Goal: Check status: Check status

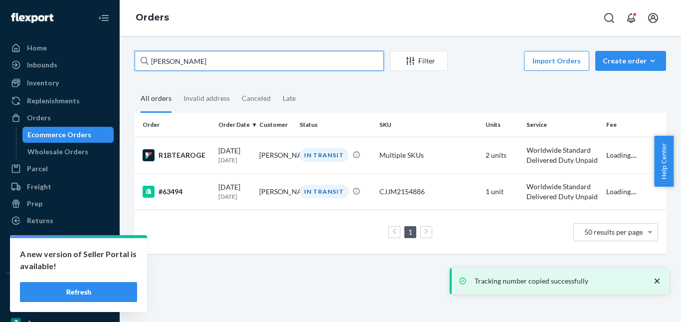
click at [178, 65] on input "[PERSON_NAME]" at bounding box center [259, 61] width 249 height 20
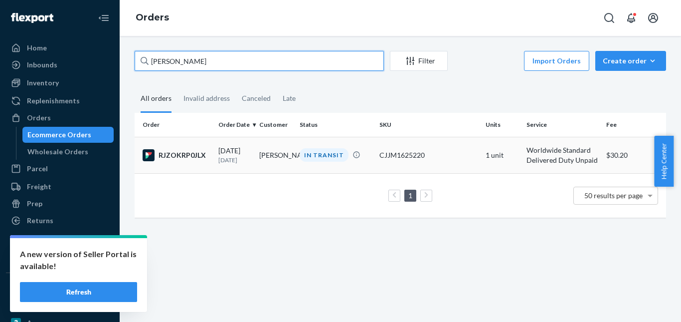
type input "[PERSON_NAME]"
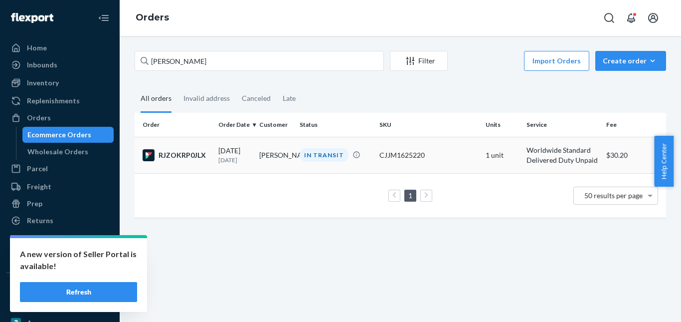
click at [304, 154] on div "IN TRANSIT" at bounding box center [324, 154] width 49 height 13
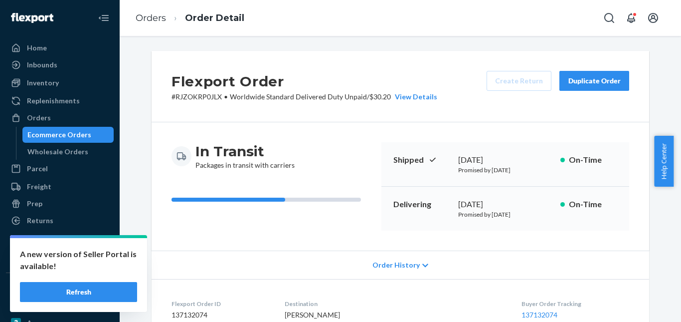
scroll to position [199, 0]
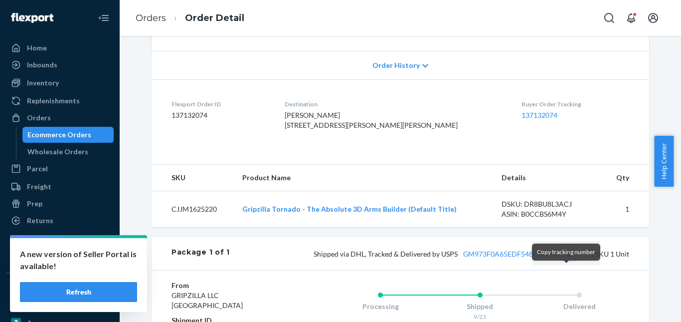
click at [565, 260] on button "Copy tracking number" at bounding box center [569, 253] width 13 height 13
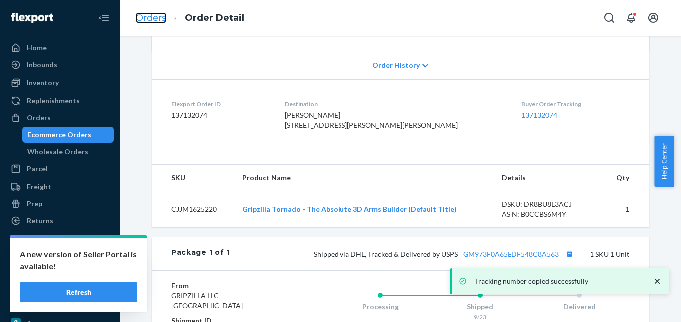
click at [162, 15] on link "Orders" at bounding box center [151, 17] width 30 height 11
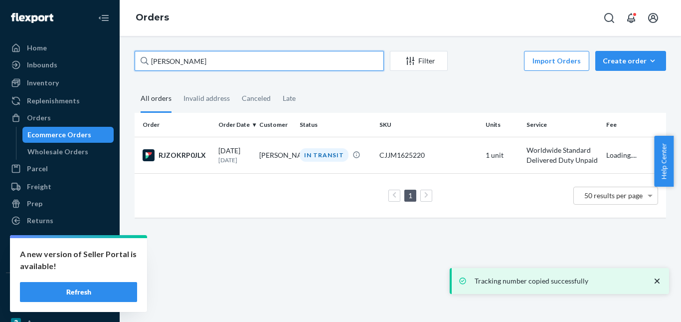
click at [179, 64] on input "[PERSON_NAME]" at bounding box center [259, 61] width 249 height 20
paste input "oosa Fadhel"
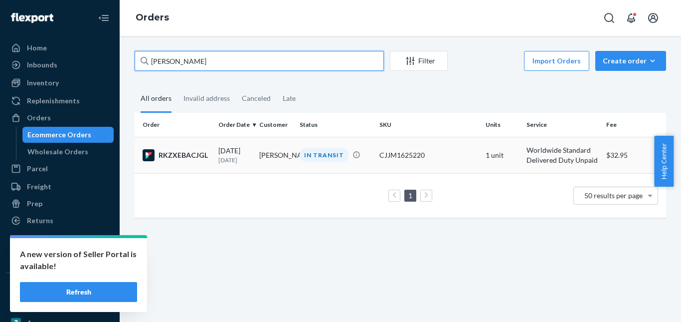
type input "[PERSON_NAME]"
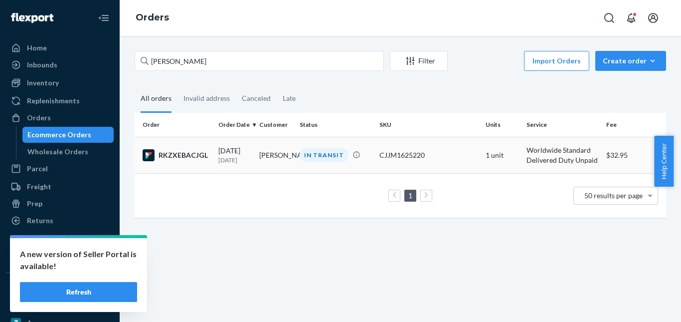
click at [321, 153] on div "IN TRANSIT" at bounding box center [324, 154] width 49 height 13
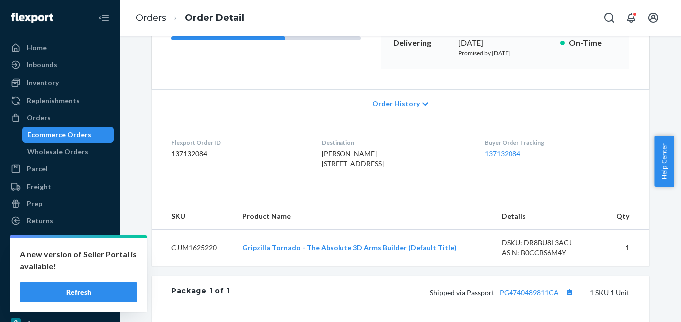
scroll to position [199, 0]
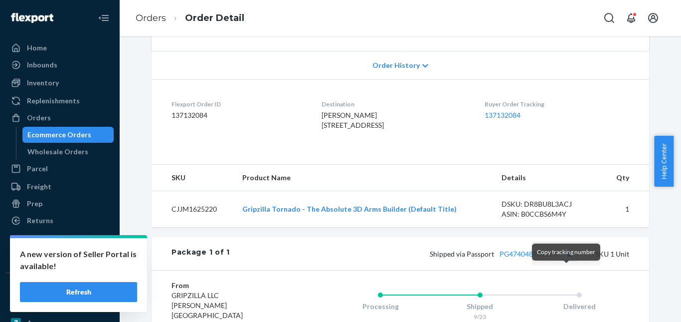
click at [567, 260] on button "Copy tracking number" at bounding box center [569, 253] width 13 height 13
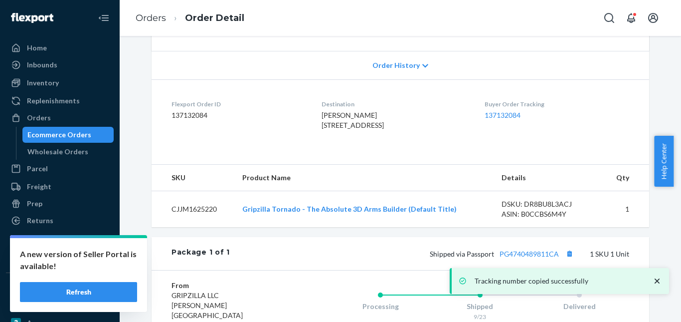
click at [155, 8] on ol "Orders Order Detail" at bounding box center [190, 17] width 125 height 29
click at [158, 22] on link "Orders" at bounding box center [151, 17] width 30 height 11
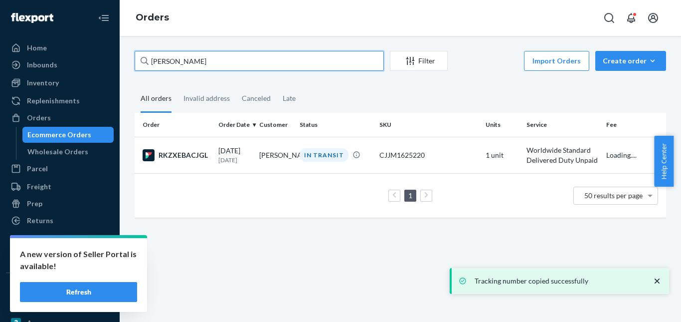
click at [179, 60] on input "[PERSON_NAME]" at bounding box center [259, 61] width 249 height 20
paste input "[PERSON_NAME]"
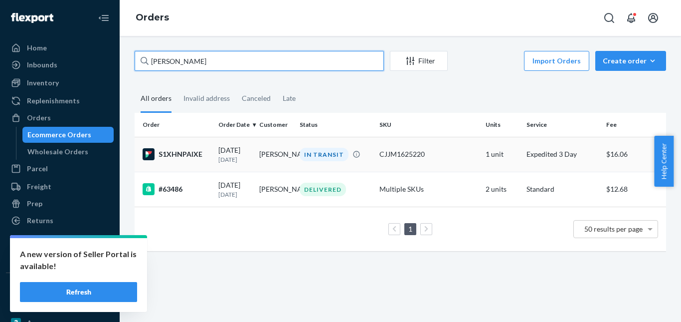
type input "[PERSON_NAME]"
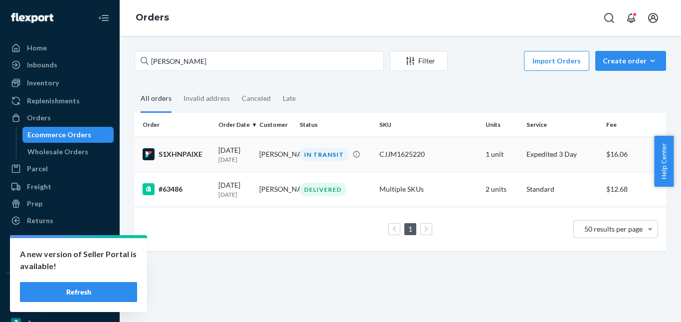
click at [303, 160] on div "IN TRANSIT" at bounding box center [324, 154] width 49 height 13
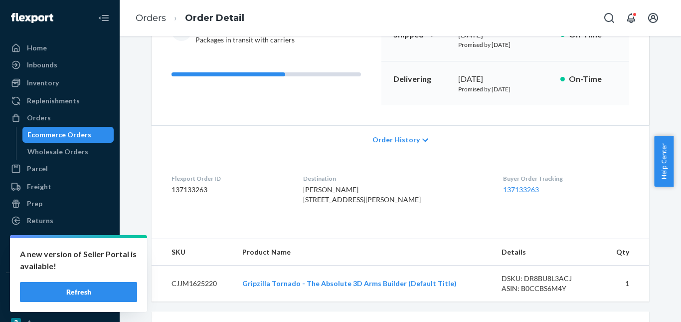
scroll to position [199, 0]
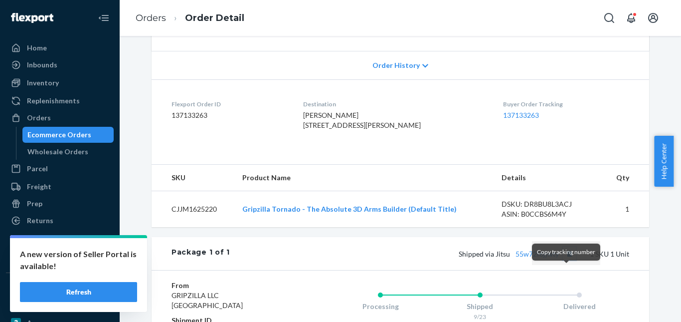
click at [563, 260] on button "Copy tracking number" at bounding box center [569, 253] width 13 height 13
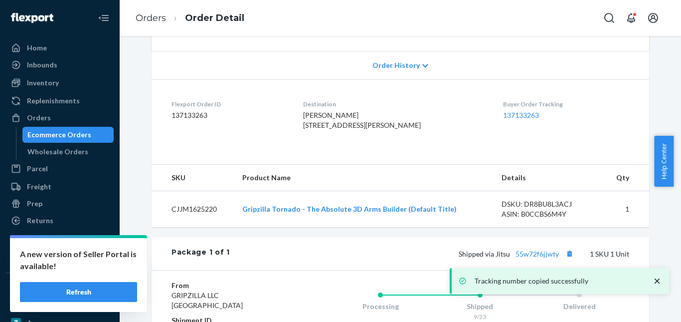
click at [533, 273] on div "Tracking number copied successfully" at bounding box center [560, 281] width 209 height 16
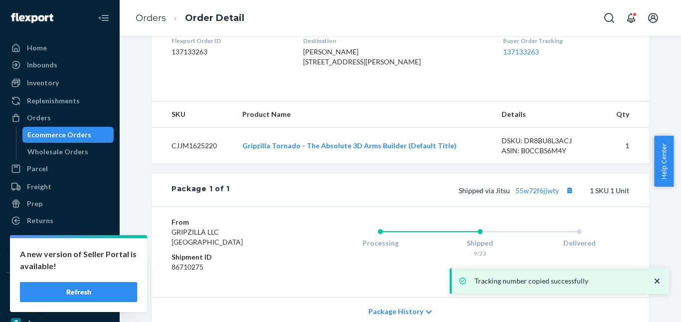
scroll to position [349, 0]
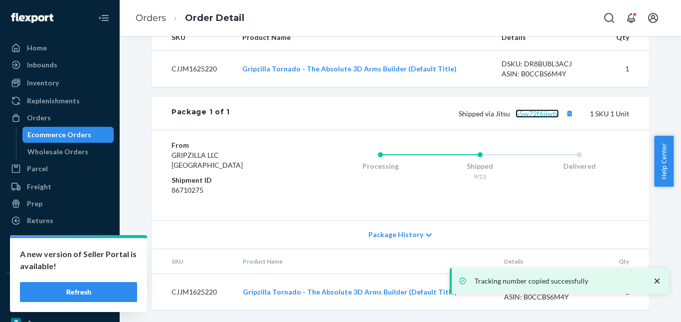
click at [529, 118] on link "55w72f6jjwty" at bounding box center [536, 113] width 43 height 8
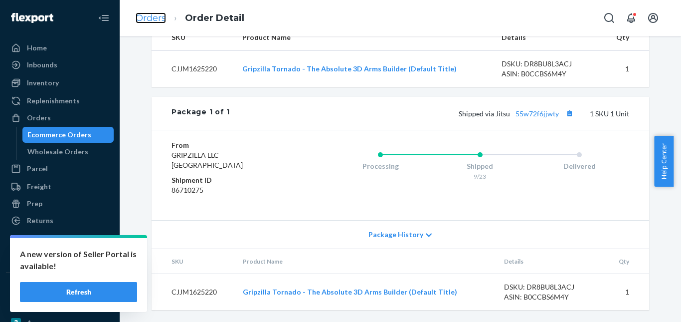
click at [154, 17] on link "Orders" at bounding box center [151, 17] width 30 height 11
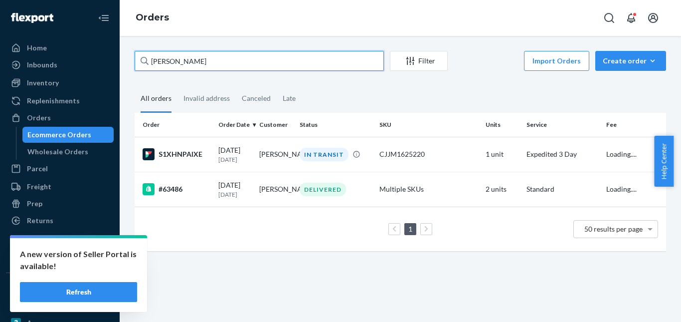
click at [171, 57] on input "[PERSON_NAME]" at bounding box center [259, 61] width 249 height 20
paste input "[PERSON_NAME]"
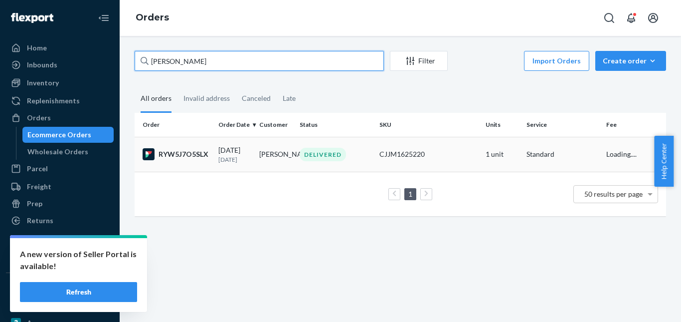
type input "[PERSON_NAME]"
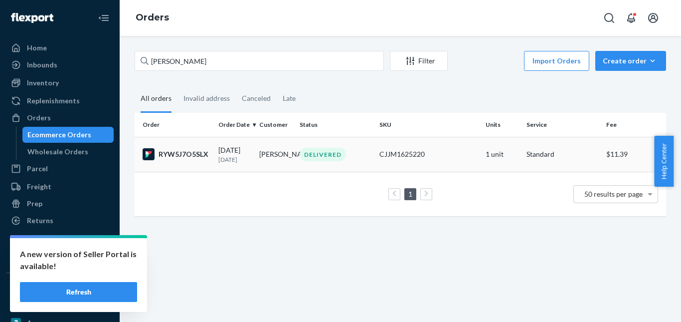
click at [316, 156] on div "DELIVERED" at bounding box center [323, 154] width 46 height 13
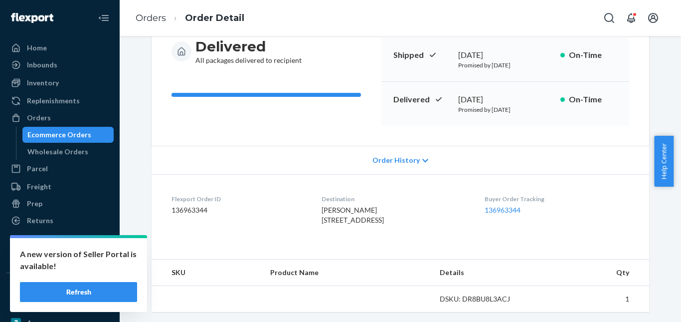
scroll to position [199, 0]
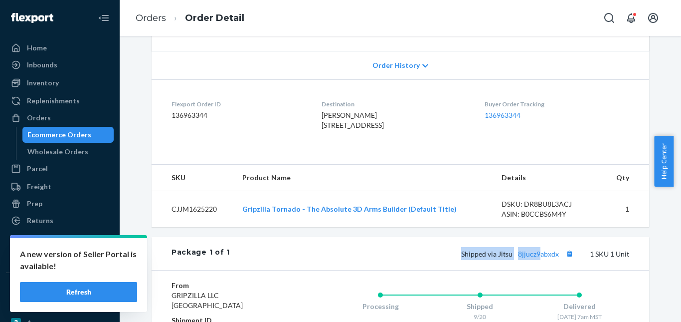
drag, startPoint x: 539, startPoint y: 261, endPoint x: 509, endPoint y: 273, distance: 31.8
click at [460, 264] on div "Package 1 of 1 Shipped via [GEOGRAPHIC_DATA] 8jjucz9abxdx 1 SKU 1 Unit" at bounding box center [400, 253] width 497 height 33
click at [541, 258] on link "8jjucz9abxdx" at bounding box center [538, 253] width 41 height 8
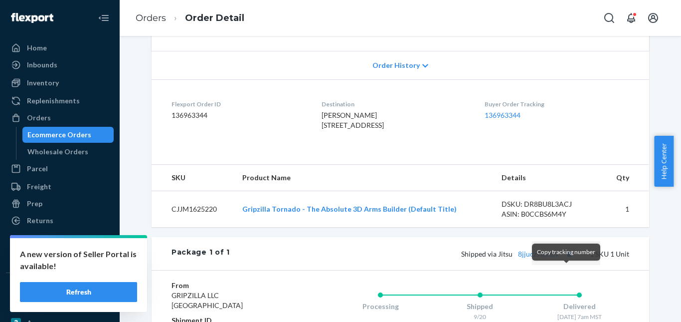
click at [561, 259] on div "Copy tracking number" at bounding box center [566, 251] width 68 height 17
click at [568, 260] on button "Copy tracking number" at bounding box center [569, 253] width 13 height 13
click at [157, 17] on link "Orders" at bounding box center [151, 17] width 30 height 11
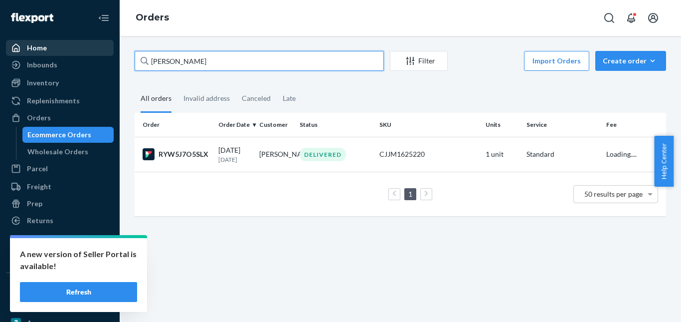
drag, startPoint x: 206, startPoint y: 57, endPoint x: 55, endPoint y: 55, distance: 151.1
click at [1, 56] on div "Home Inbounds Shipping Plans Problems Inventory Products Replenishments Orders …" at bounding box center [340, 161] width 681 height 322
paste input "[PERSON_NAME]"
type input "[PERSON_NAME]"
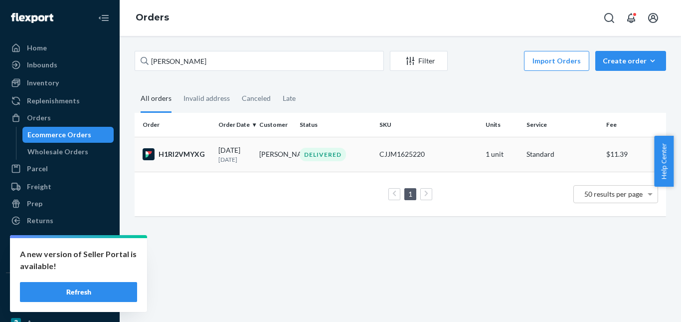
click at [314, 154] on div "DELIVERED" at bounding box center [323, 154] width 46 height 13
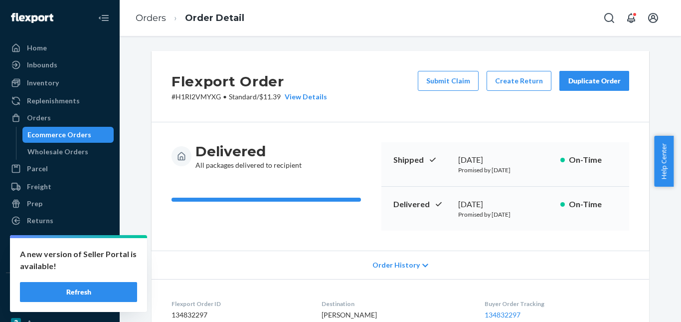
click at [568, 75] on button "Duplicate Order" at bounding box center [594, 81] width 70 height 20
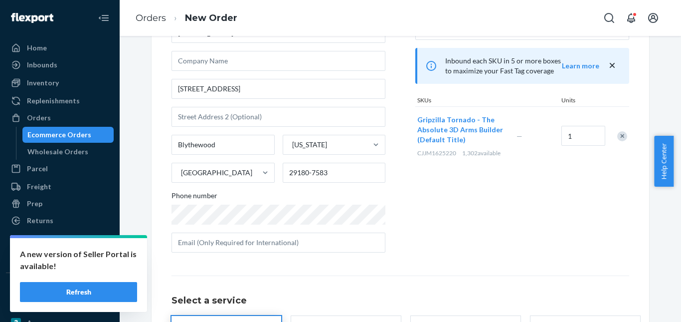
scroll to position [182, 0]
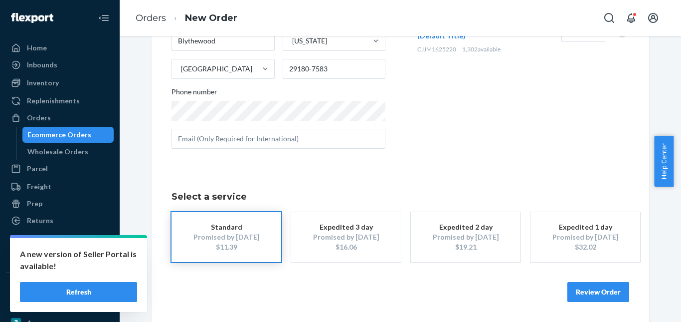
click at [350, 242] on div "$16.06" at bounding box center [346, 247] width 80 height 10
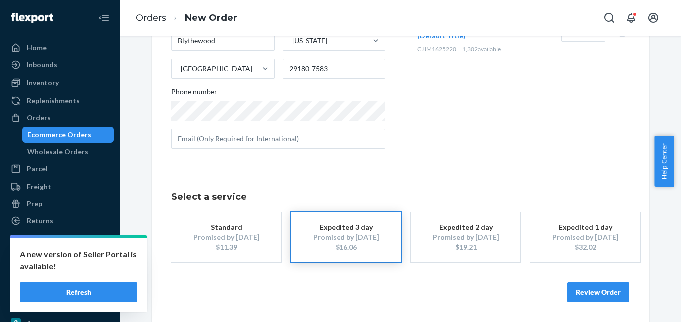
click at [575, 291] on button "Review Order" at bounding box center [598, 292] width 62 height 20
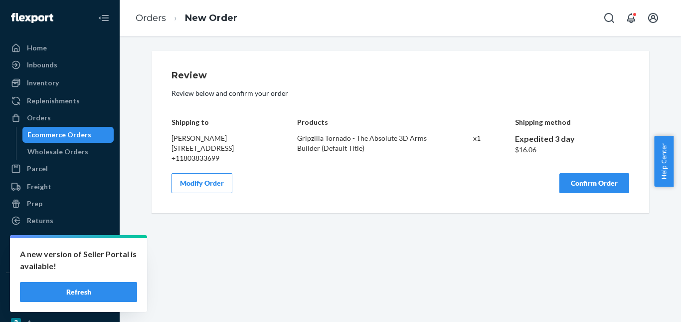
scroll to position [0, 0]
drag, startPoint x: 510, startPoint y: 150, endPoint x: 535, endPoint y: 150, distance: 24.9
click at [535, 150] on div "Shipping to [PERSON_NAME] [STREET_ADDRESS] +11803833699 Products Gripzilla Torn…" at bounding box center [400, 133] width 458 height 60
copy div "$16.06"
click at [577, 192] on button "Confirm Order" at bounding box center [594, 183] width 70 height 20
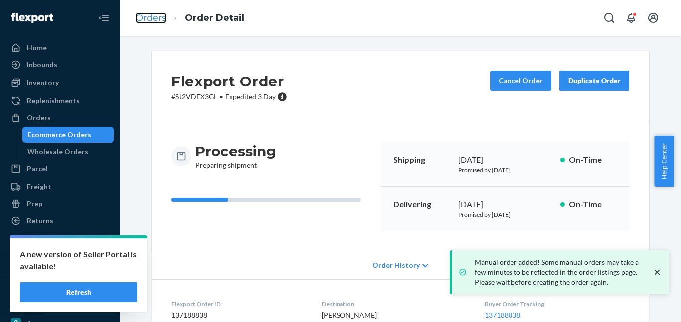
click at [158, 19] on link "Orders" at bounding box center [151, 17] width 30 height 11
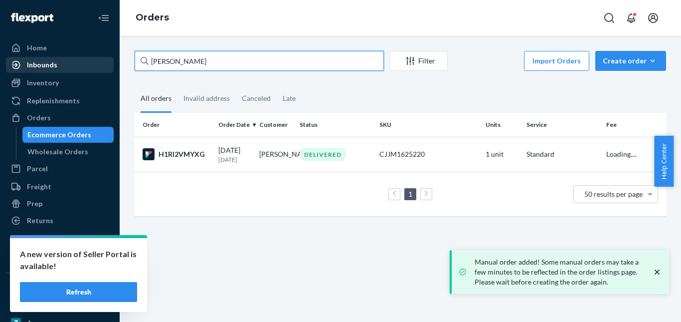
click at [62, 66] on div "Home Inbounds Shipping Plans Problems Inventory Products Replenishments Orders …" at bounding box center [340, 161] width 681 height 322
paste input "[PERSON_NAME]"
type input "[PERSON_NAME]"
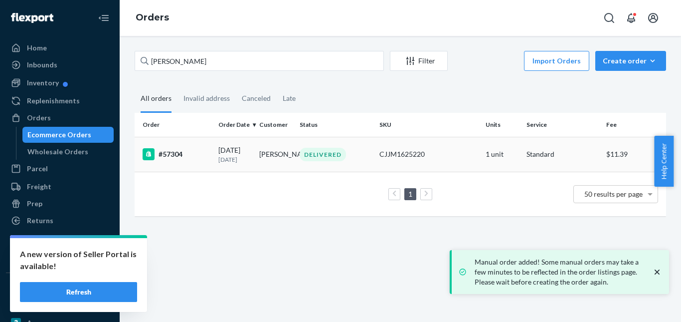
click at [320, 161] on div "DELIVERED" at bounding box center [323, 154] width 46 height 13
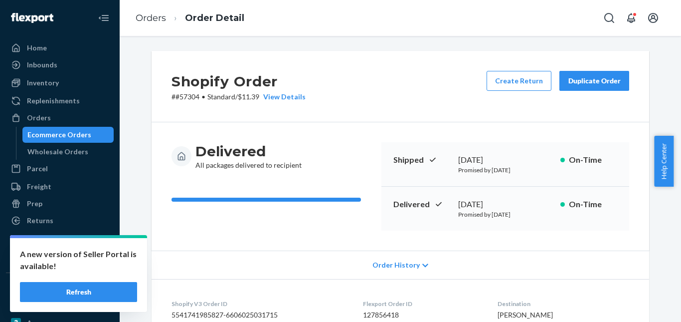
click at [582, 83] on div "Duplicate Order" at bounding box center [594, 81] width 53 height 10
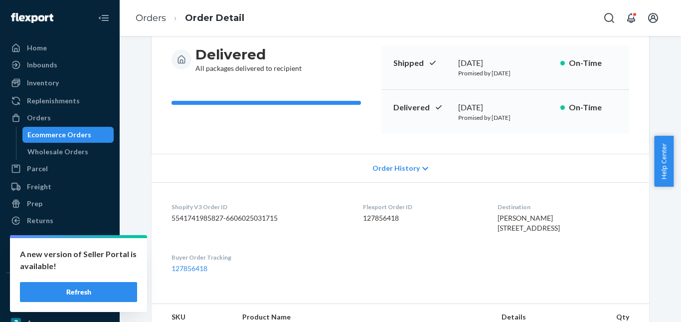
scroll to position [100, 0]
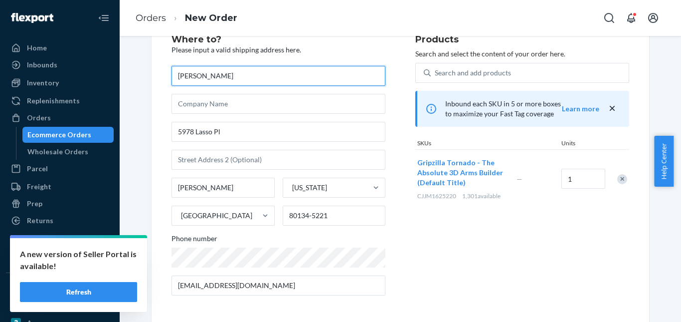
scroll to position [37, 0]
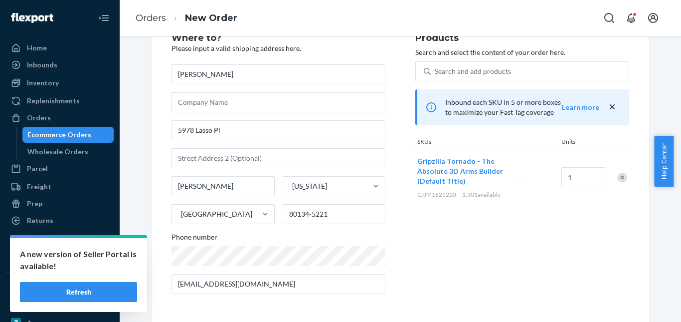
click at [460, 241] on div "Products Search and select the content of your order here. Search and add produ…" at bounding box center [522, 167] width 214 height 268
click at [472, 177] on button "Gripzilla Tornado - The Absolute 3D Arms Builder (Default Title)" at bounding box center [460, 171] width 87 height 30
click at [143, 21] on link "Orders" at bounding box center [151, 17] width 30 height 11
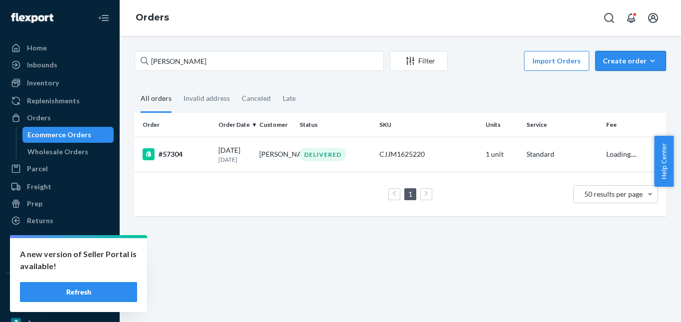
click at [631, 59] on div "Create order" at bounding box center [631, 61] width 56 height 10
click at [622, 83] on span "Ecommerce order" at bounding box center [637, 84] width 62 height 7
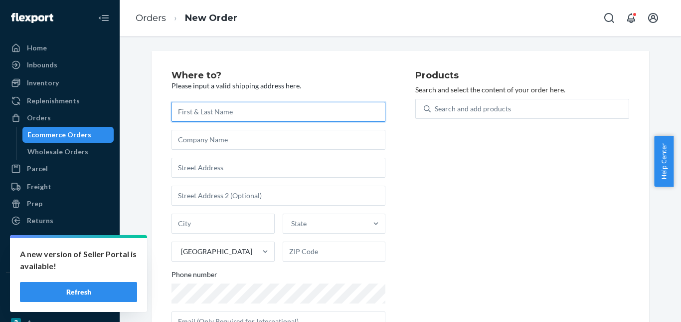
paste input "[PERSON_NAME]"
type input "[PERSON_NAME]"
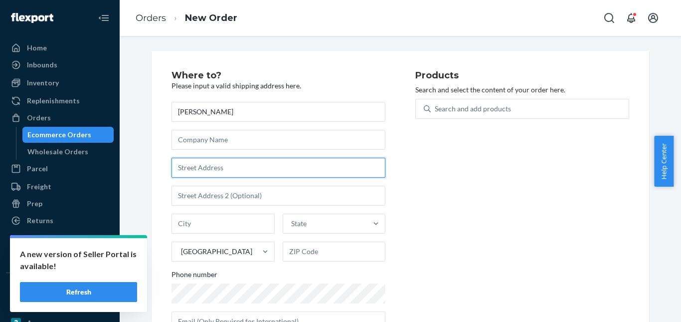
click at [207, 164] on input "text" at bounding box center [278, 168] width 214 height 20
paste input "[GEOGRAPHIC_DATA] 80145."
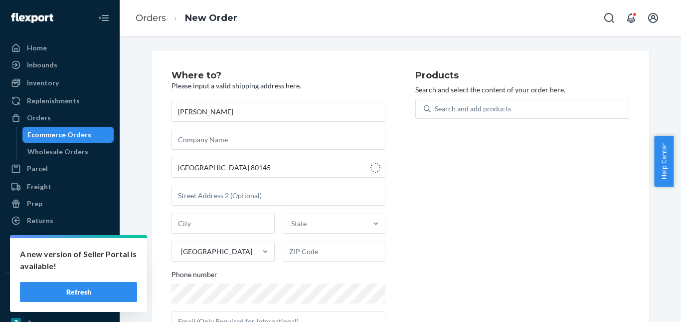
type input "5978 Lasso Pl"
type input "[PERSON_NAME]"
type input "80134"
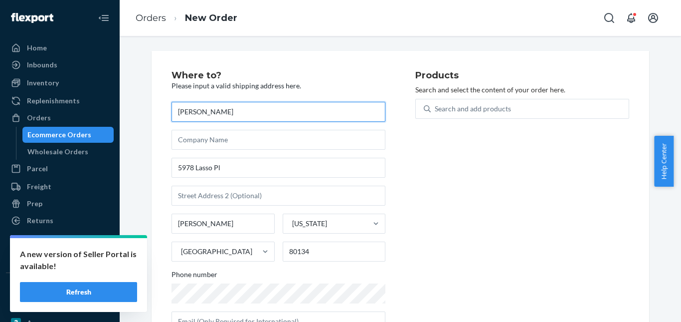
drag, startPoint x: 227, startPoint y: 109, endPoint x: 139, endPoint y: 105, distance: 88.8
click at [139, 105] on div "Where to? Please input a valid shipping address here. [PERSON_NAME] [STREET_ADD…" at bounding box center [400, 205] width 546 height 308
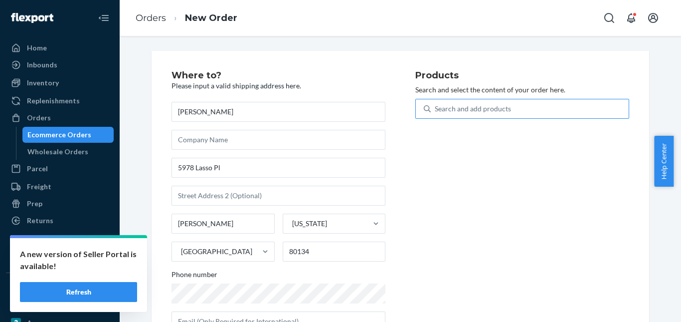
click at [457, 115] on div "Search and add products" at bounding box center [530, 109] width 198 height 18
click at [436, 114] on input "Search and add products" at bounding box center [435, 109] width 1 height 10
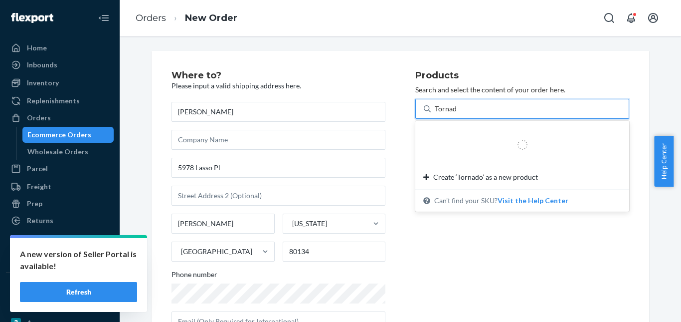
type input "Tornado"
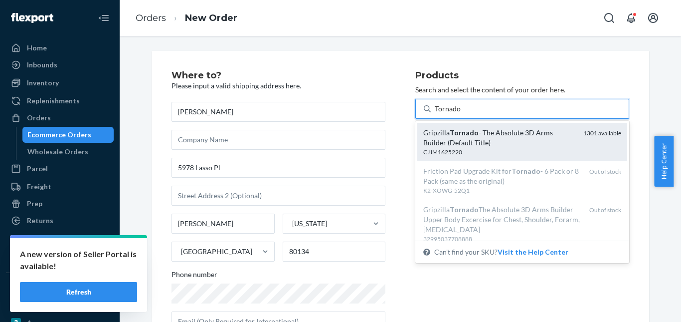
click at [446, 127] on div "Gripzilla Tornado - The Absolute 3D Arms Builder (Default Title) CJJM1625220 13…" at bounding box center [522, 142] width 210 height 38
click at [446, 114] on input "Tornado" at bounding box center [448, 109] width 26 height 10
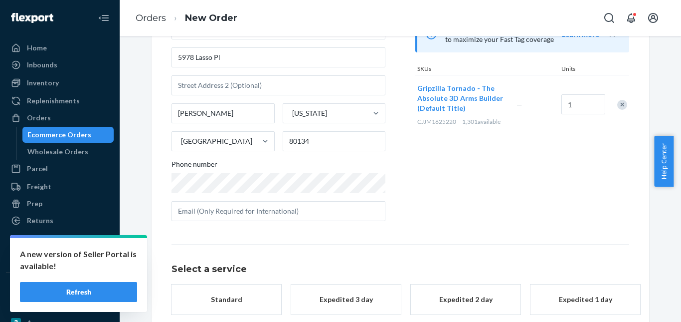
scroll to position [163, 0]
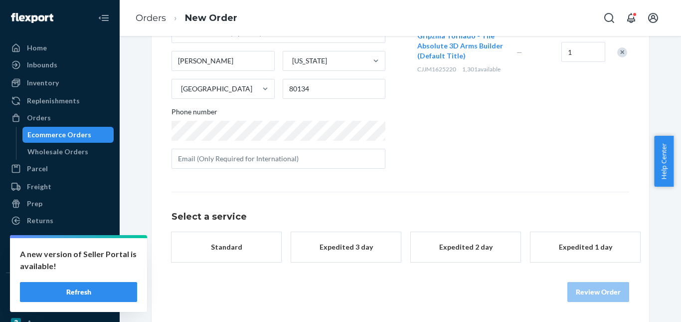
click at [357, 250] on div "Expedited 3 day" at bounding box center [346, 247] width 80 height 10
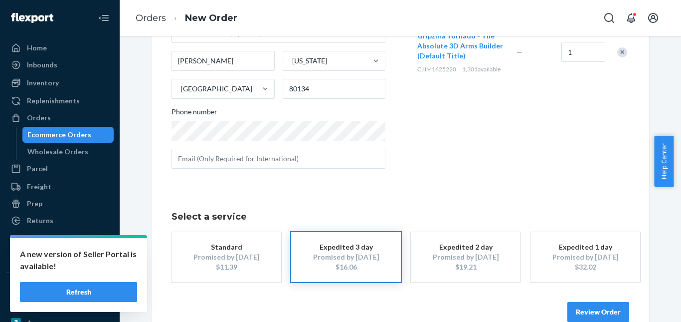
click at [589, 298] on div "Review Order" at bounding box center [400, 307] width 458 height 30
click at [592, 308] on button "Review Order" at bounding box center [598, 312] width 62 height 20
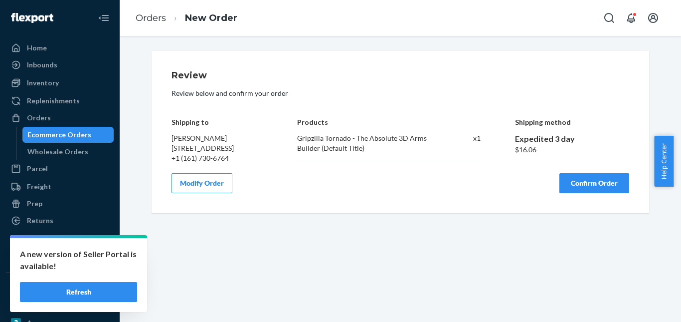
drag, startPoint x: 574, startPoint y: 191, endPoint x: 469, endPoint y: 91, distance: 144.9
click at [575, 190] on button "Confirm Order" at bounding box center [594, 183] width 70 height 20
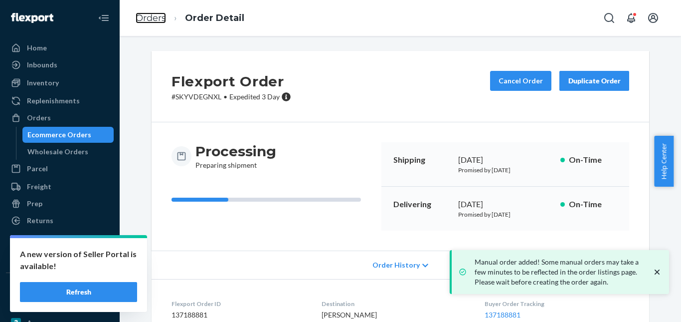
drag, startPoint x: 150, startPoint y: 15, endPoint x: 182, endPoint y: 39, distance: 40.3
click at [150, 15] on link "Orders" at bounding box center [151, 17] width 30 height 11
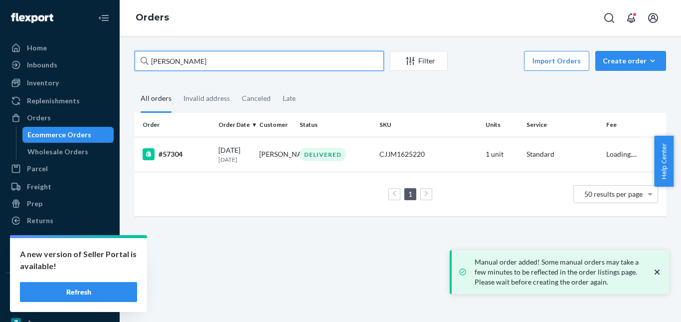
click at [185, 59] on input "[PERSON_NAME]" at bounding box center [259, 61] width 249 height 20
paste input ""[PERSON_NAME] ""
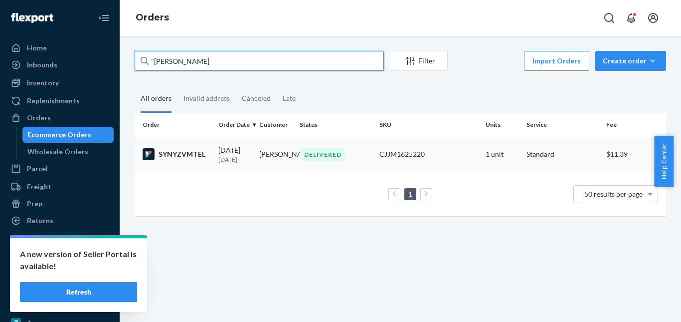
type input ""[PERSON_NAME]"
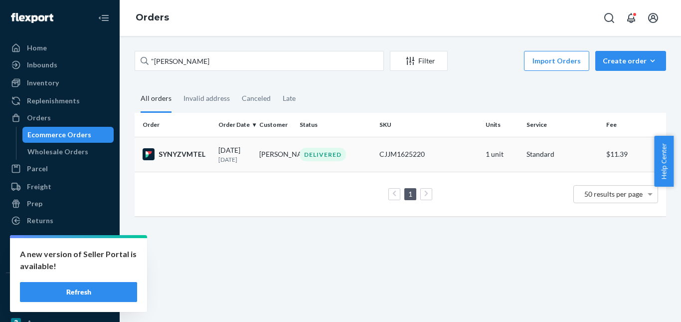
click at [309, 152] on div "DELIVERED" at bounding box center [323, 154] width 46 height 13
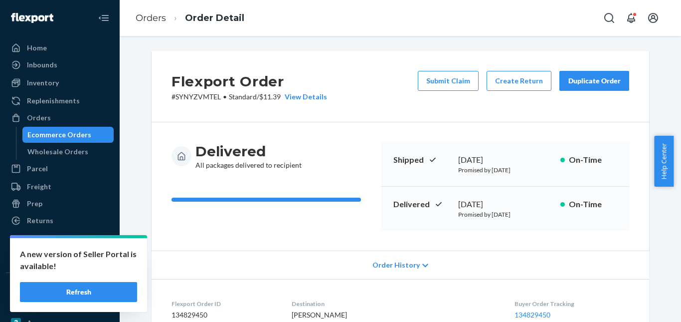
click at [590, 85] on div "Duplicate Order" at bounding box center [594, 81] width 53 height 10
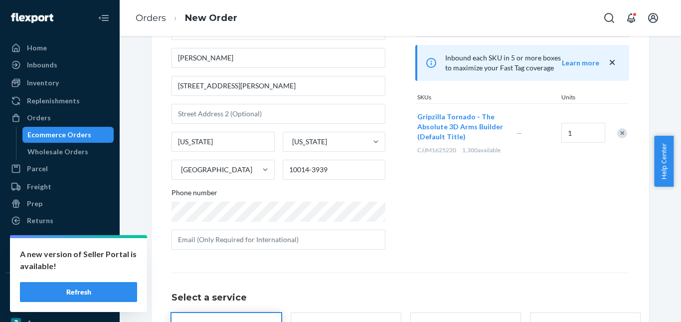
scroll to position [182, 0]
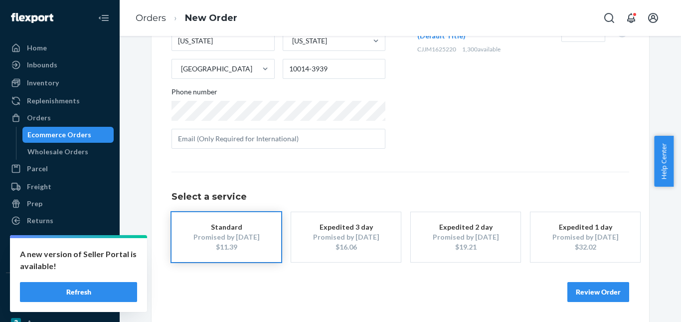
drag, startPoint x: 366, startPoint y: 240, endPoint x: 402, endPoint y: 251, distance: 36.9
click at [366, 241] on div "Promised by [DATE]" at bounding box center [346, 237] width 80 height 10
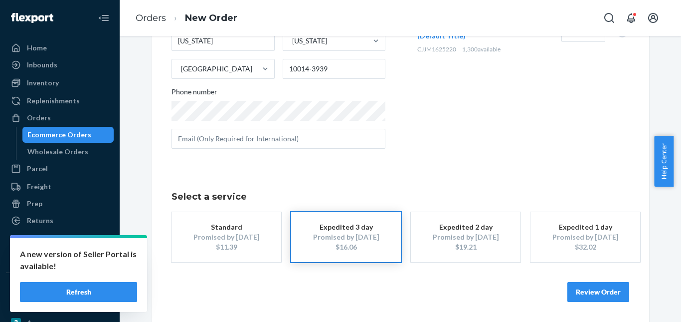
click at [594, 292] on button "Review Order" at bounding box center [598, 292] width 62 height 20
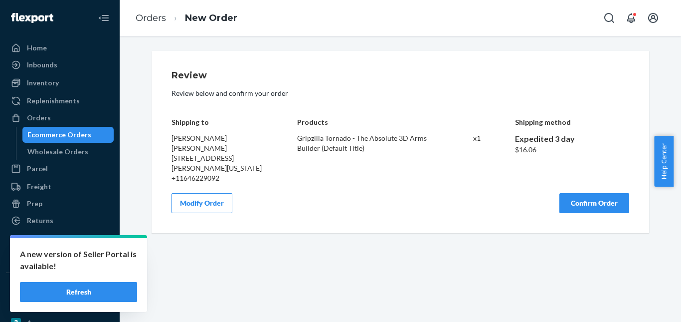
scroll to position [0, 0]
drag, startPoint x: 594, startPoint y: 197, endPoint x: 587, endPoint y: 154, distance: 43.9
click at [593, 197] on button "Confirm Order" at bounding box center [594, 203] width 70 height 20
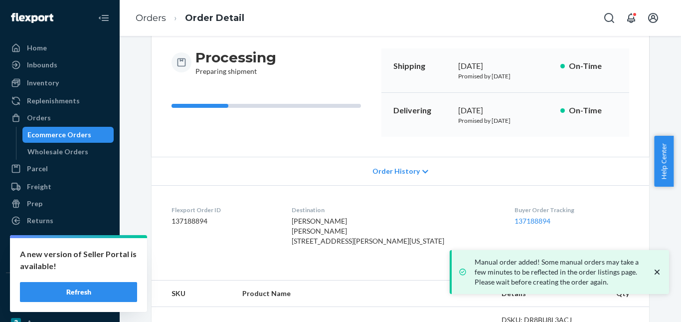
scroll to position [47, 0]
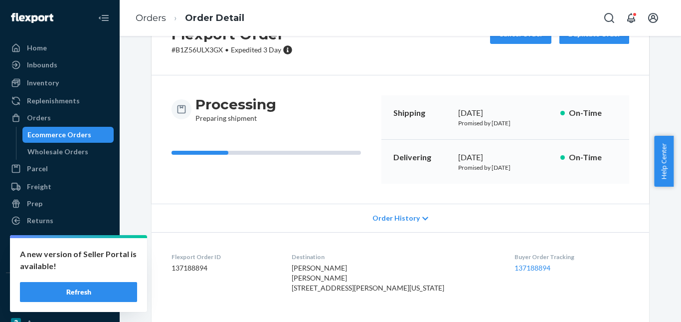
drag, startPoint x: 456, startPoint y: 155, endPoint x: 535, endPoint y: 167, distance: 80.2
click at [544, 168] on div "[DATE] Promised by [DATE]" at bounding box center [505, 162] width 94 height 20
copy div "[DATE] Promised by [DATE]"
click at [147, 7] on ol "Orders Order Detail" at bounding box center [190, 17] width 125 height 29
click at [156, 22] on link "Orders" at bounding box center [151, 17] width 30 height 11
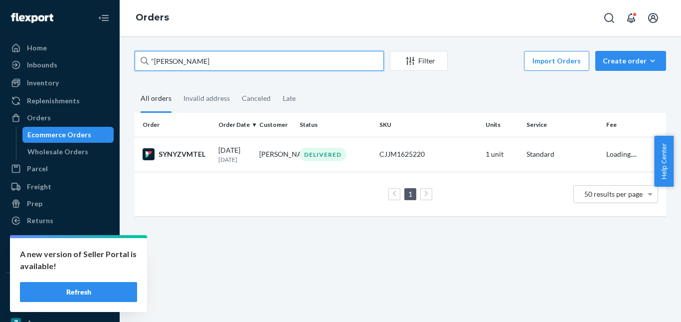
drag, startPoint x: 212, startPoint y: 58, endPoint x: 151, endPoint y: 60, distance: 61.4
click at [95, 59] on div "Home Inbounds Shipping Plans Problems Inventory Products Replenishments Orders …" at bounding box center [340, 161] width 681 height 322
paste input "[PERSON_NAME] ""
type input ""[PERSON_NAME] ""
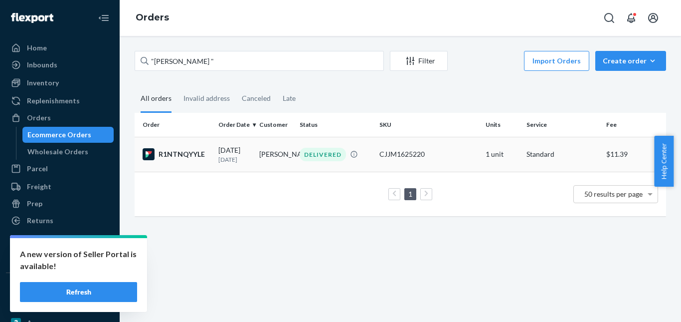
click at [315, 151] on div "DELIVERED" at bounding box center [323, 154] width 46 height 13
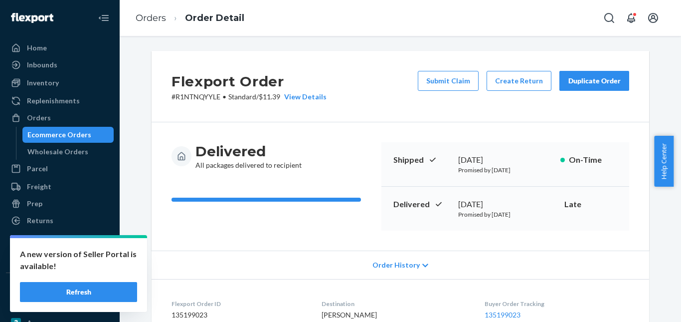
click at [571, 86] on button "Duplicate Order" at bounding box center [594, 81] width 70 height 20
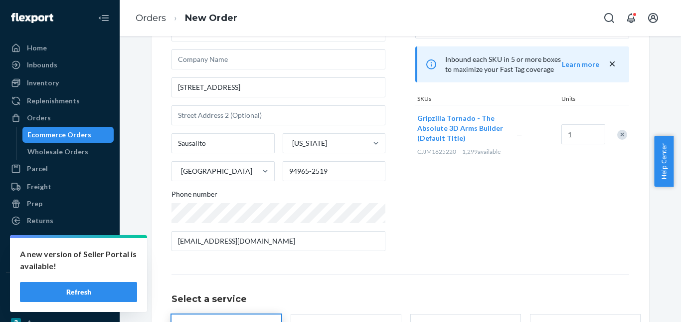
scroll to position [182, 0]
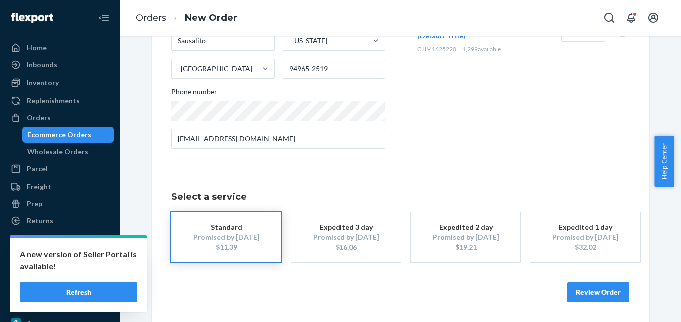
click at [336, 242] on div "$16.06" at bounding box center [346, 247] width 80 height 10
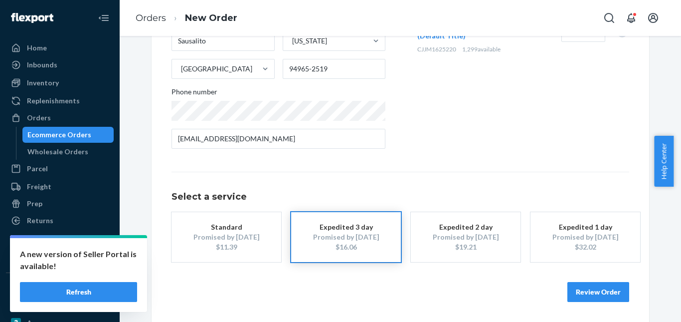
click at [588, 287] on button "Review Order" at bounding box center [598, 292] width 62 height 20
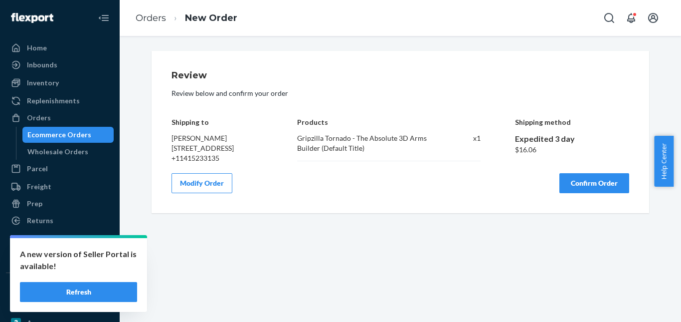
drag, startPoint x: 593, startPoint y: 193, endPoint x: 558, endPoint y: 151, distance: 54.6
click at [592, 189] on button "Confirm Order" at bounding box center [594, 183] width 70 height 20
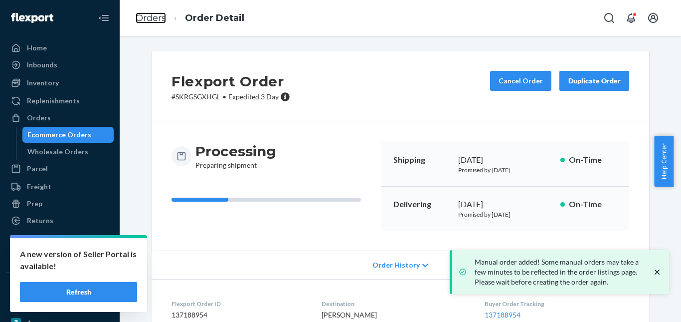
click at [155, 17] on link "Orders" at bounding box center [151, 17] width 30 height 11
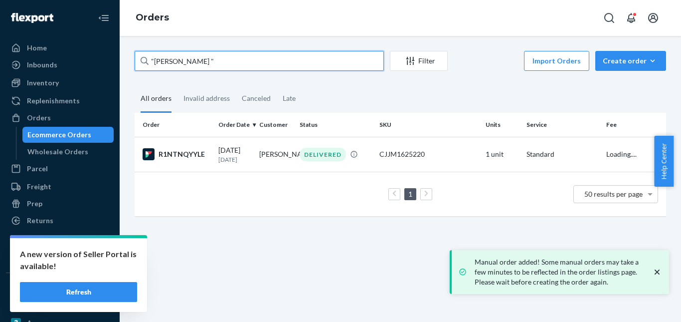
drag, startPoint x: 183, startPoint y: 56, endPoint x: 181, endPoint y: 75, distance: 18.5
click at [81, 56] on div "Home Inbounds Shipping Plans Problems Inventory Products Replenishments Orders …" at bounding box center [340, 161] width 681 height 322
paste input "[PERSON_NAME]"
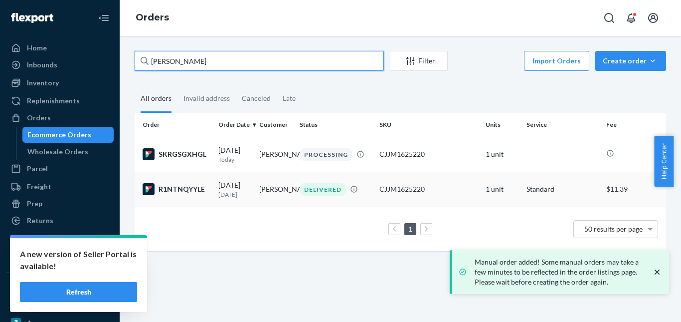
type input "[PERSON_NAME]"
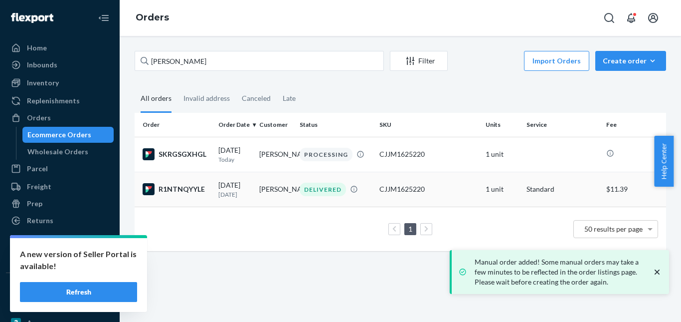
click at [330, 192] on div "DELIVERED" at bounding box center [323, 188] width 46 height 13
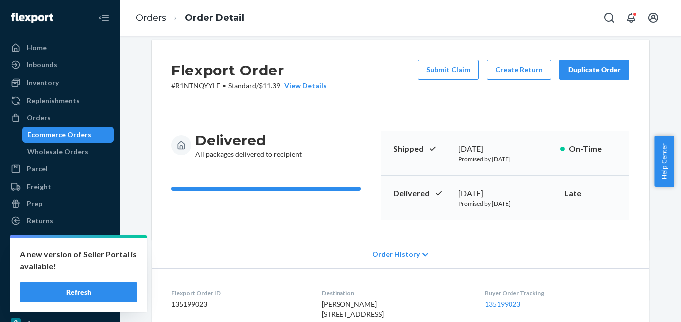
scroll to position [10, 0]
click at [154, 18] on link "Orders" at bounding box center [151, 17] width 30 height 11
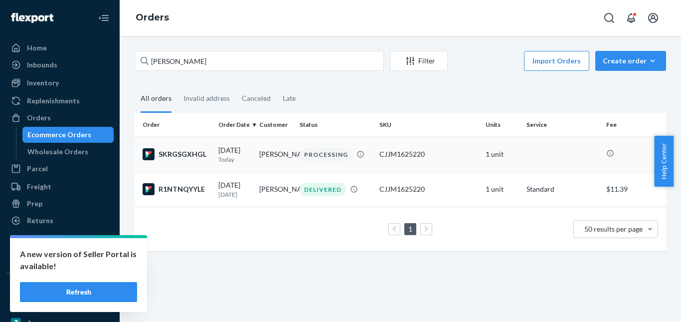
click at [323, 150] on div "PROCESSING" at bounding box center [326, 154] width 53 height 13
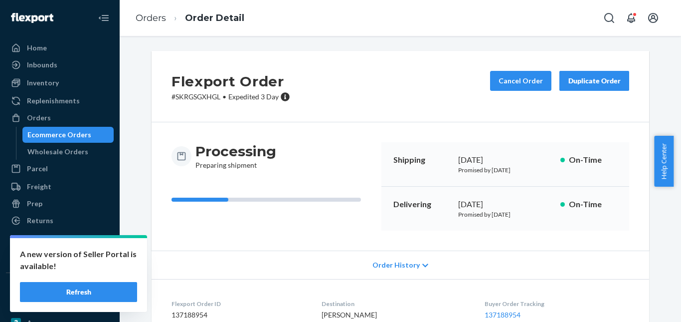
drag, startPoint x: 452, startPoint y: 214, endPoint x: 547, endPoint y: 218, distance: 95.3
click at [547, 218] on div "Delivering [DATE] Promised by [DATE] On-Time" at bounding box center [505, 208] width 248 height 44
copy p "Promised by [DATE]"
click at [157, 20] on link "Orders" at bounding box center [151, 17] width 30 height 11
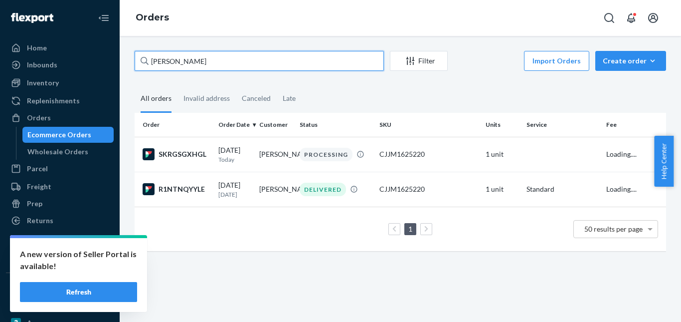
drag, startPoint x: 161, startPoint y: 60, endPoint x: 207, endPoint y: 64, distance: 46.5
click at [132, 64] on div "[PERSON_NAME] Filter Import Orders Create order Ecommerce order Removal order A…" at bounding box center [400, 156] width 546 height 210
paste input "[PERSON_NAME]"
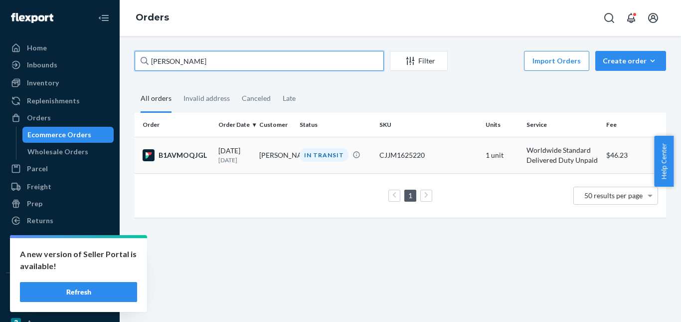
type input "[PERSON_NAME]"
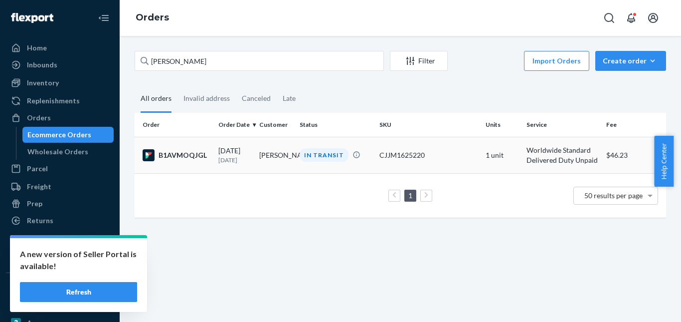
click at [317, 160] on div "IN TRANSIT" at bounding box center [324, 154] width 49 height 13
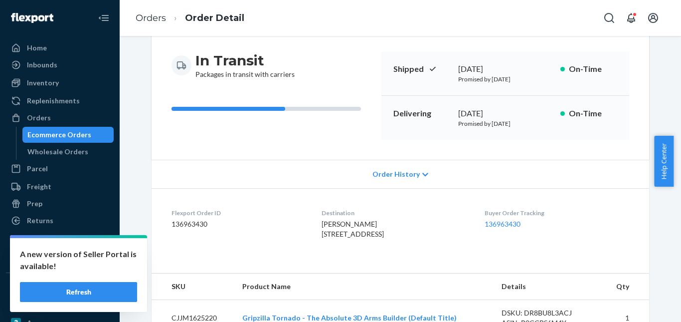
scroll to position [199, 0]
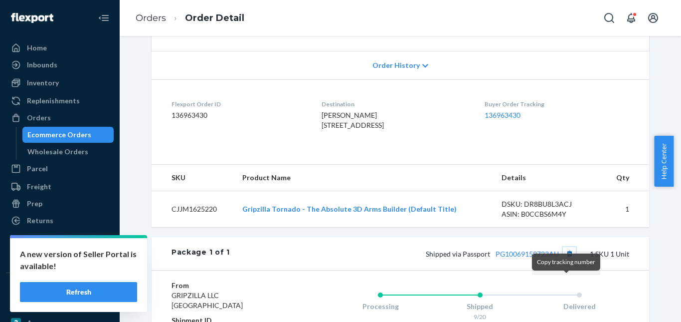
click at [569, 260] on button "Copy tracking number" at bounding box center [569, 253] width 13 height 13
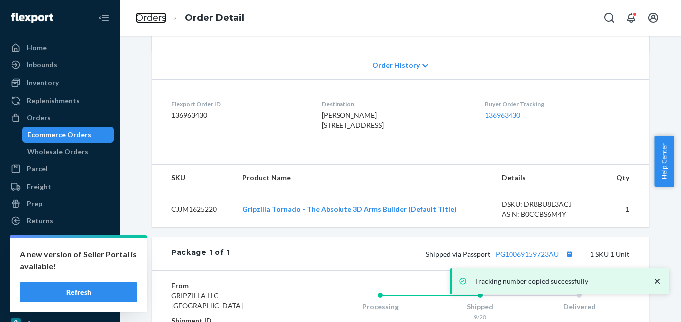
click at [143, 17] on link "Orders" at bounding box center [151, 17] width 30 height 11
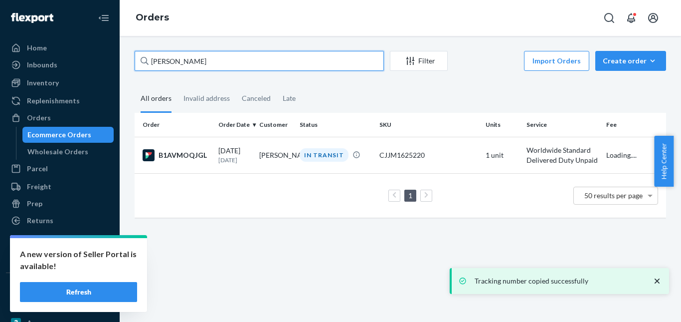
click at [170, 61] on input "[PERSON_NAME]" at bounding box center [259, 61] width 249 height 20
paste input "[PERSON_NAME]"
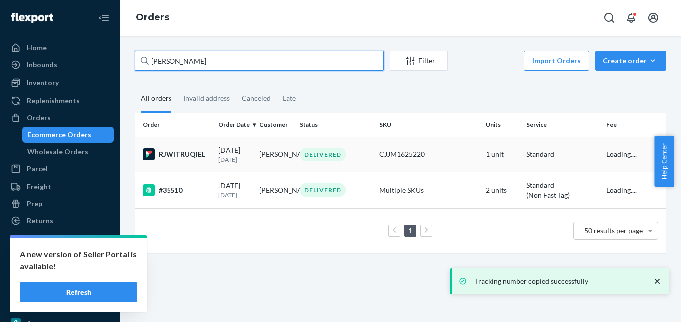
type input "[PERSON_NAME]"
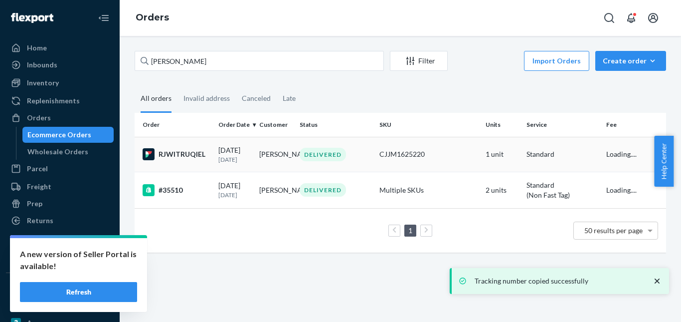
click at [326, 155] on div "DELIVERED" at bounding box center [323, 154] width 46 height 13
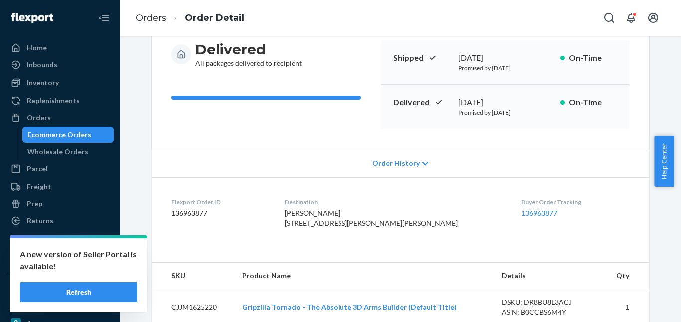
scroll to position [249, 0]
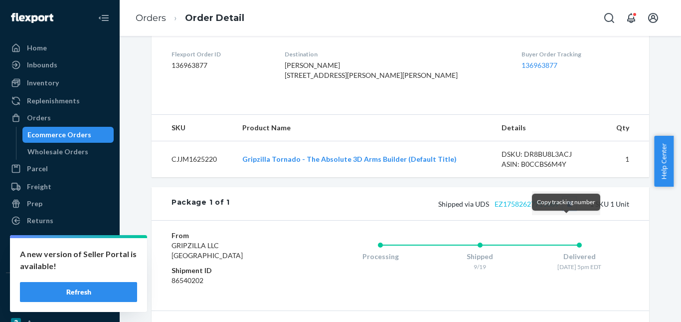
drag, startPoint x: 565, startPoint y: 221, endPoint x: 542, endPoint y: 222, distance: 23.4
click at [565, 210] on button "Copy tracking number" at bounding box center [569, 203] width 13 height 13
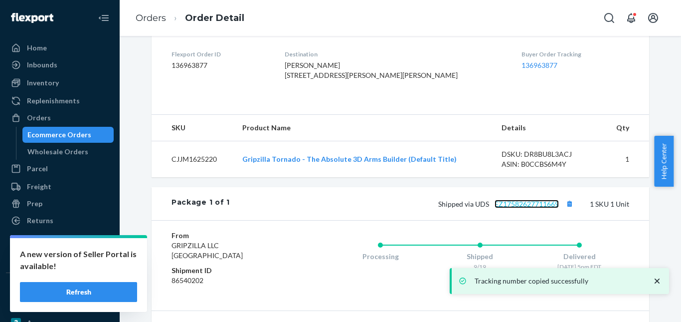
click at [523, 208] on link "EZ17582627711669" at bounding box center [526, 203] width 64 height 8
